Goal: Find specific page/section: Find specific page/section

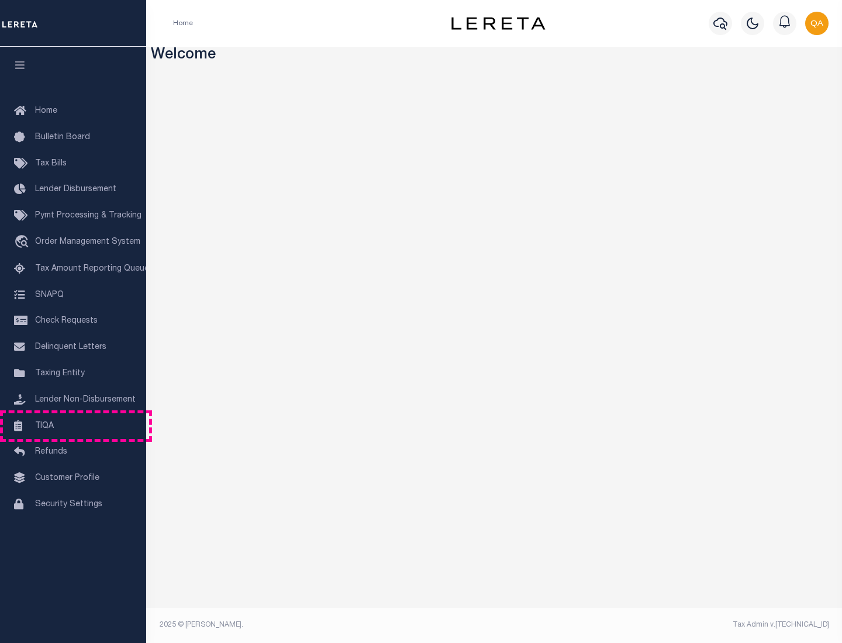
click at [73, 426] on link "TIQA" at bounding box center [73, 427] width 146 height 26
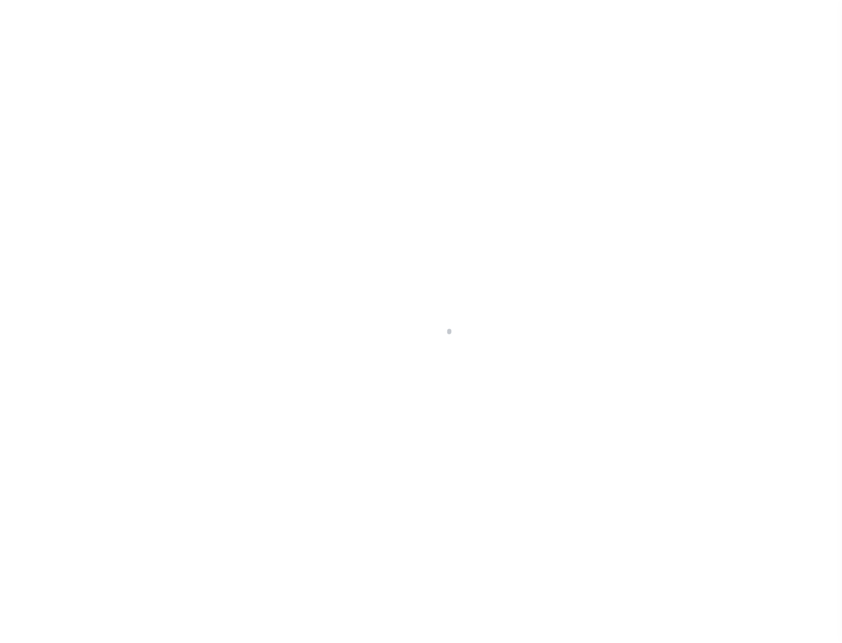
select select "200"
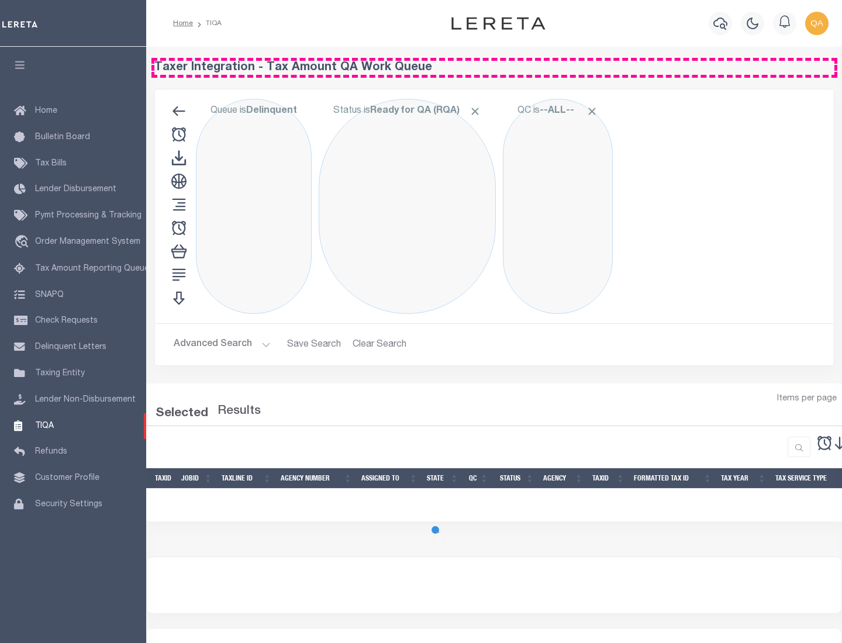
select select "200"
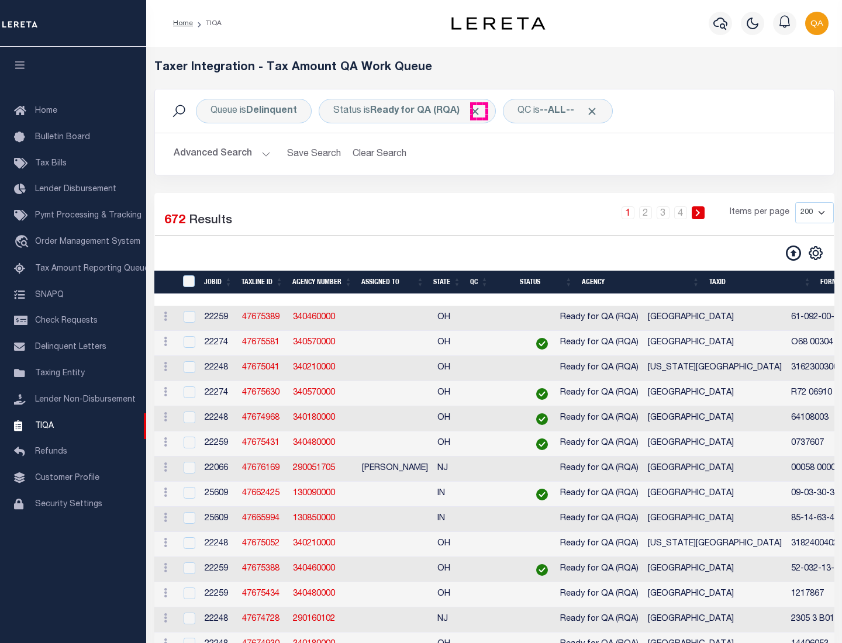
click at [479, 111] on span "Click to Remove" at bounding box center [475, 111] width 12 height 12
